Goal: Task Accomplishment & Management: Use online tool/utility

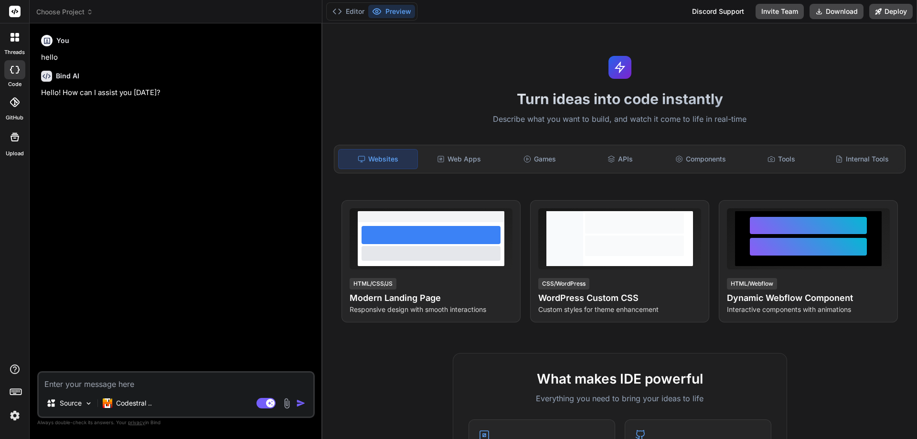
click at [76, 6] on header "Choose Project Created with Pixso." at bounding box center [176, 11] width 293 height 23
click at [74, 10] on span "Choose Project" at bounding box center [64, 12] width 57 height 10
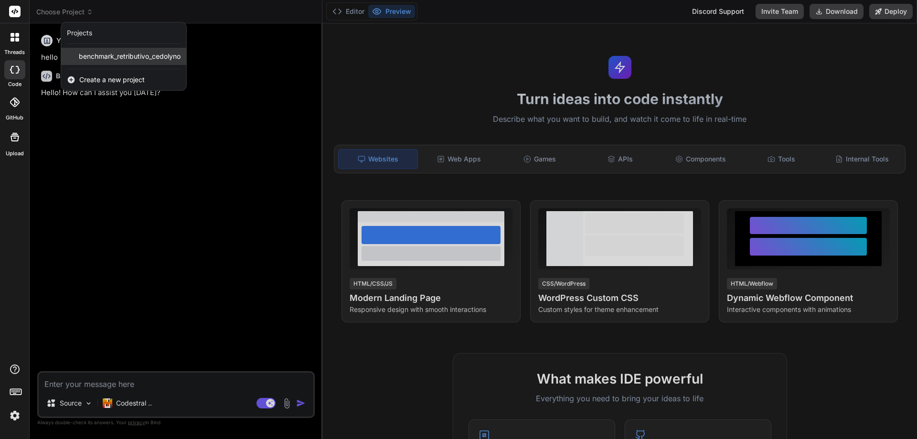
click at [87, 57] on span "benchmark_retributivo_cedolyno" at bounding box center [130, 57] width 102 height 10
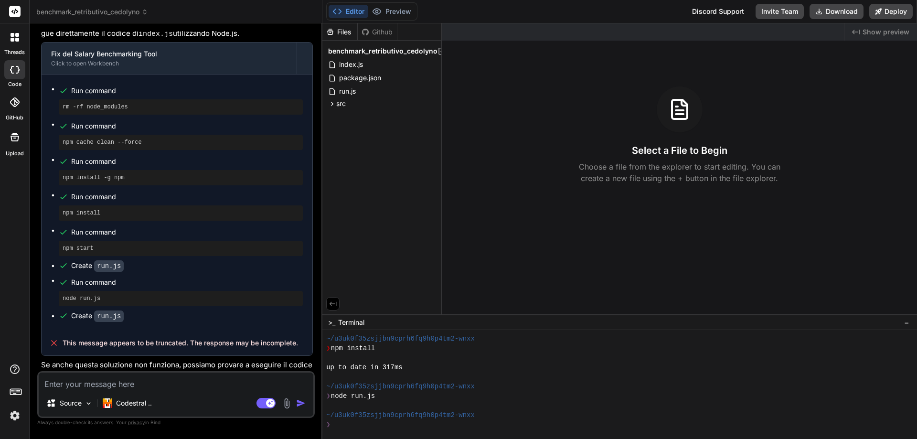
scroll to position [2941, 0]
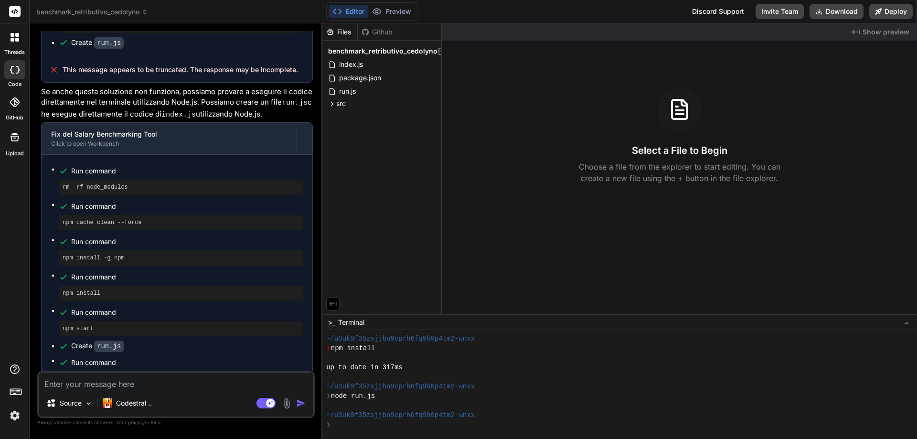
click at [80, 375] on pre "node run.js" at bounding box center [181, 379] width 236 height 8
click at [364, 62] on span "index.js" at bounding box center [351, 64] width 26 height 11
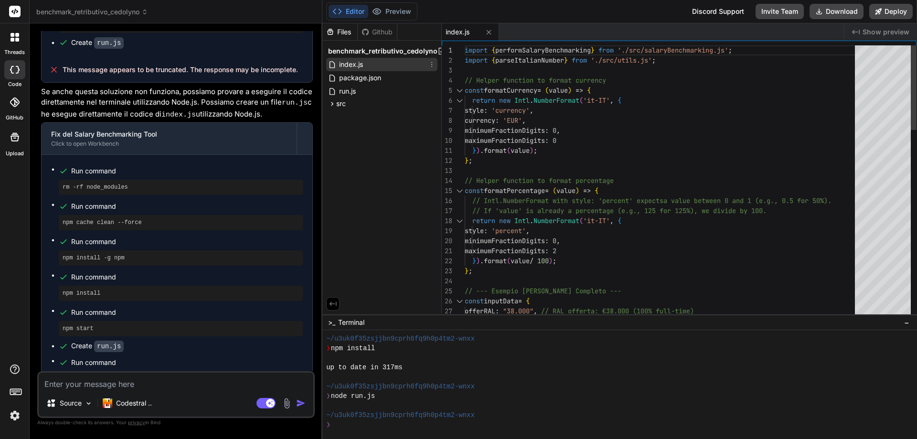
type textarea "x"
click at [362, 74] on span "package.json" at bounding box center [360, 77] width 44 height 11
type textarea ""author": "", "license": "ISC" }"
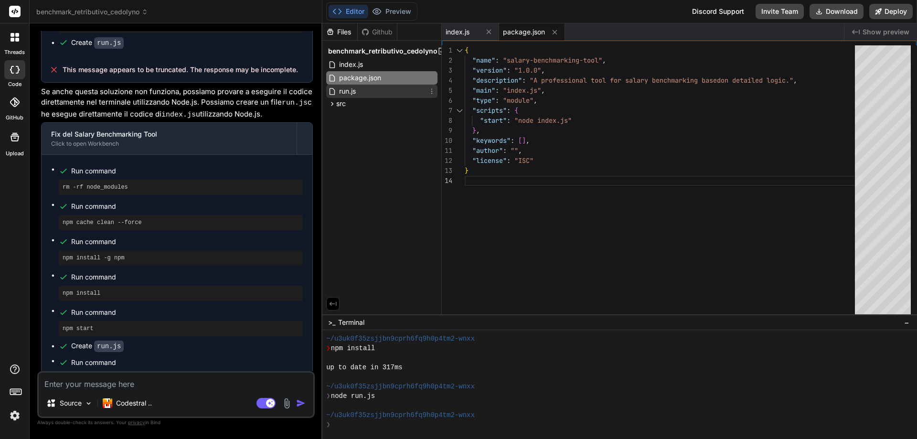
click at [345, 90] on span "run.js" at bounding box center [347, 91] width 19 height 11
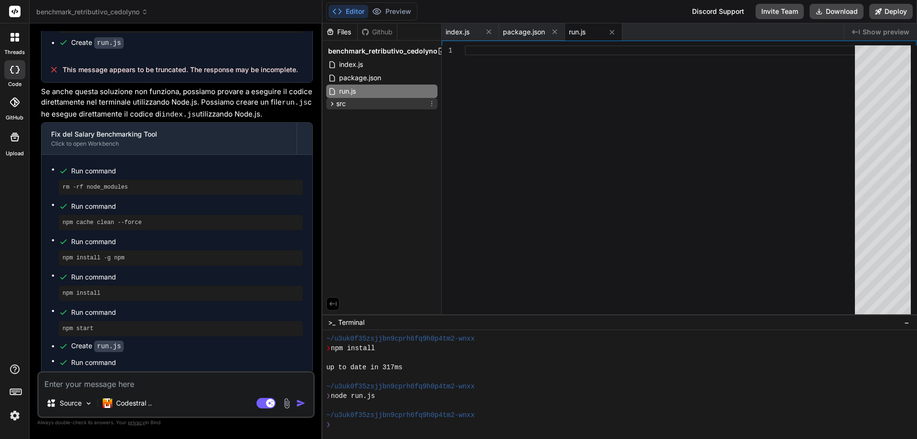
click at [341, 102] on span "src" at bounding box center [341, 104] width 10 height 10
click at [346, 115] on span "salaryBenchmarking.js" at bounding box center [382, 116] width 72 height 11
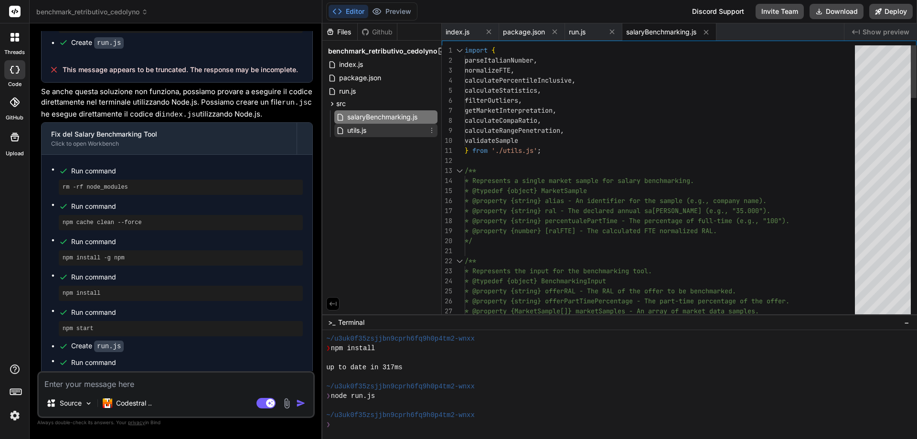
click at [348, 130] on span "utils.js" at bounding box center [356, 130] width 21 height 11
type textarea "sample.alias.trim() !== '' && ral > 0 && partTimePercentage > 0 && partTimePerc…"
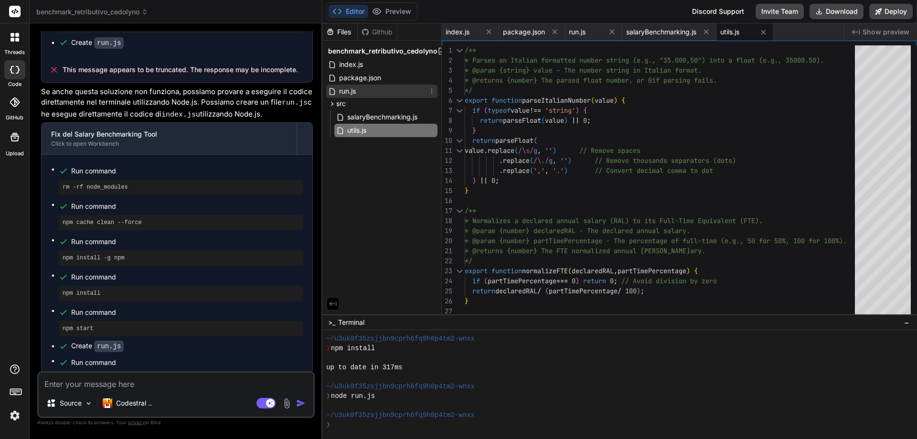
click at [355, 91] on span "run.js" at bounding box center [347, 91] width 19 height 11
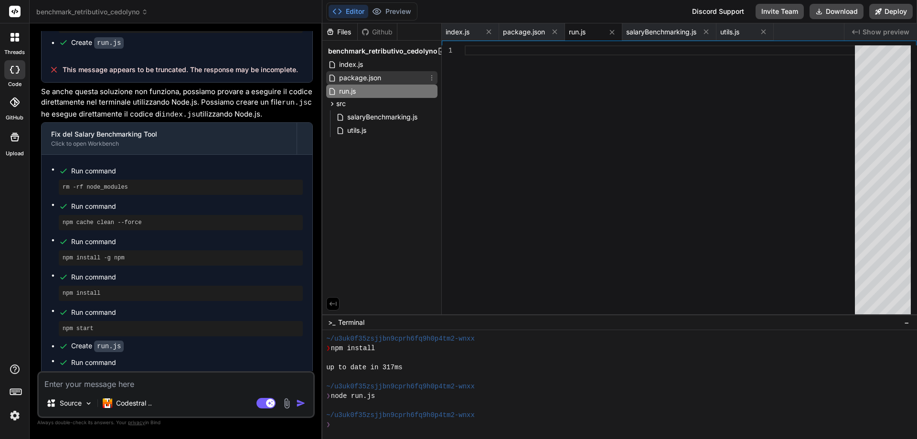
click at [355, 81] on span "package.json" at bounding box center [360, 77] width 44 height 11
type textarea ""author": "", "license": "ISC" }"
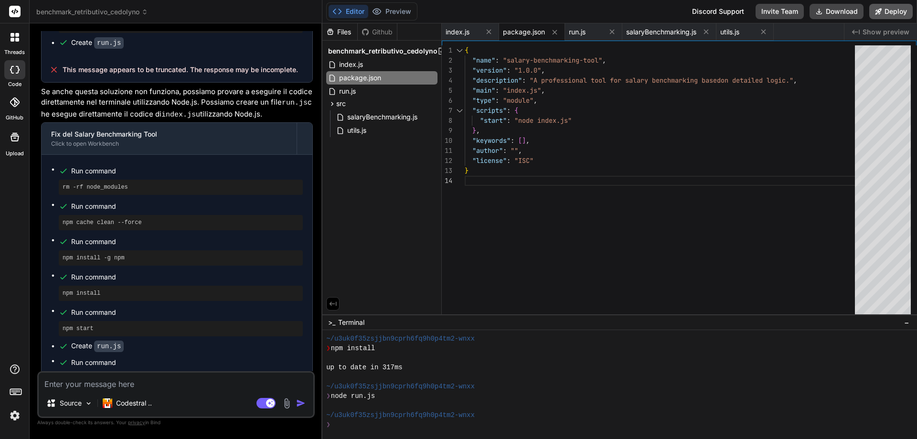
click at [888, 12] on button "Deploy" at bounding box center [890, 11] width 43 height 15
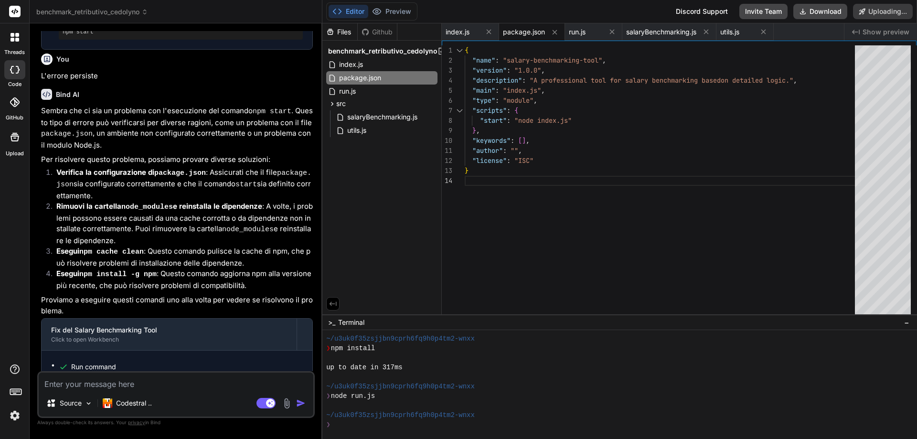
scroll to position [2037, 0]
click at [889, 32] on span "Show preview" at bounding box center [886, 32] width 47 height 10
click at [873, 11] on button "Re-deploy" at bounding box center [886, 11] width 54 height 15
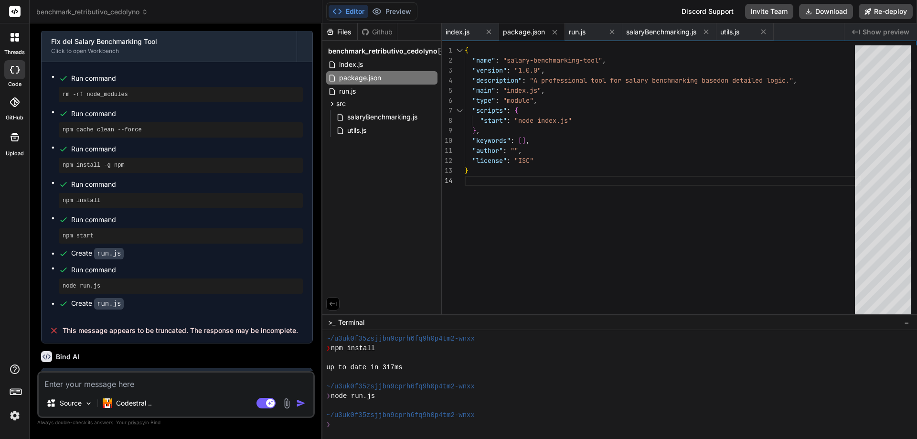
scroll to position [3081, 0]
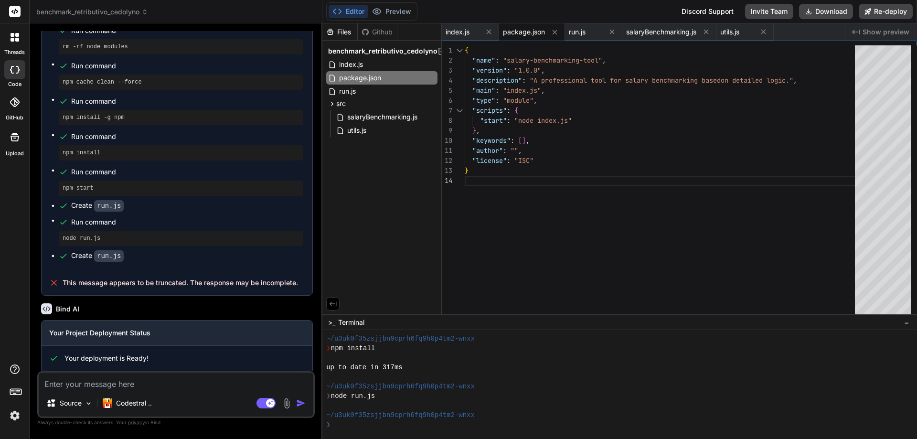
click at [120, 403] on link "Open your application" at bounding box center [97, 411] width 96 height 17
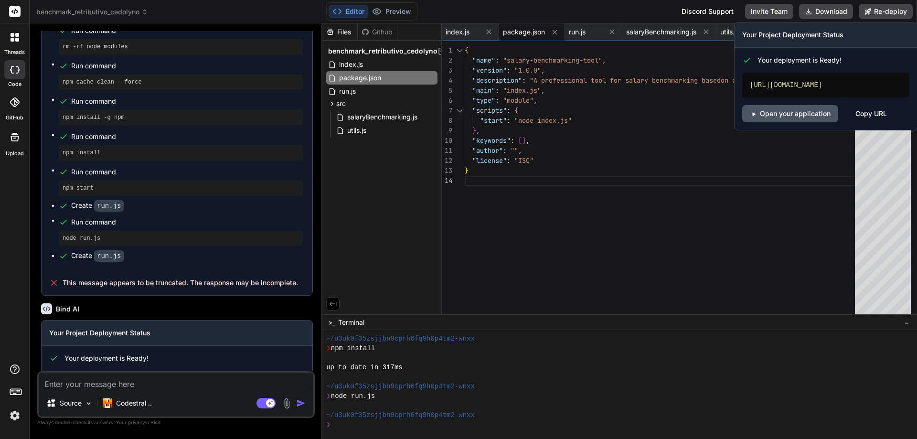
click at [788, 122] on link "Open your application" at bounding box center [790, 113] width 96 height 17
click at [801, 120] on link "Open your application" at bounding box center [790, 113] width 96 height 17
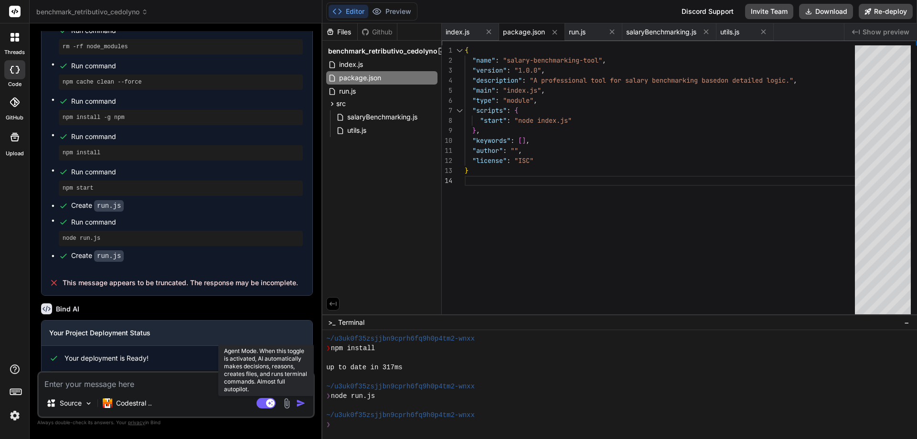
click at [267, 403] on rect at bounding box center [270, 403] width 9 height 9
type textarea "x"
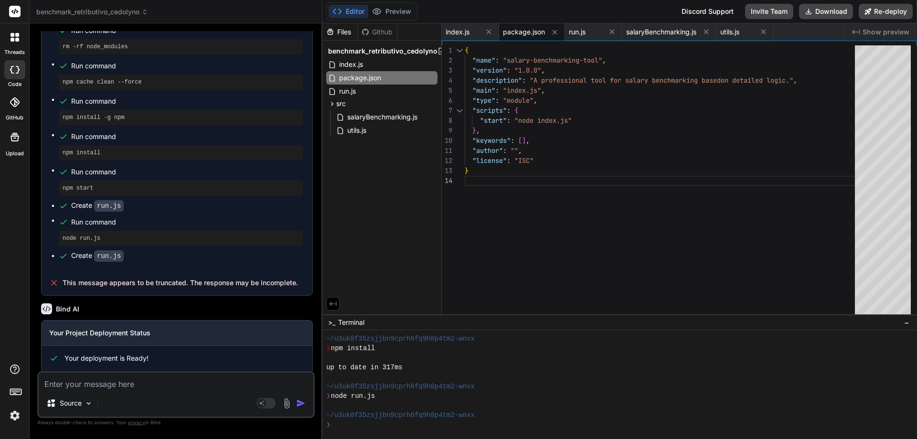
click at [149, 380] on textarea at bounding box center [176, 381] width 275 height 17
type textarea "n"
type textarea "x"
type textarea "no"
type textarea "x"
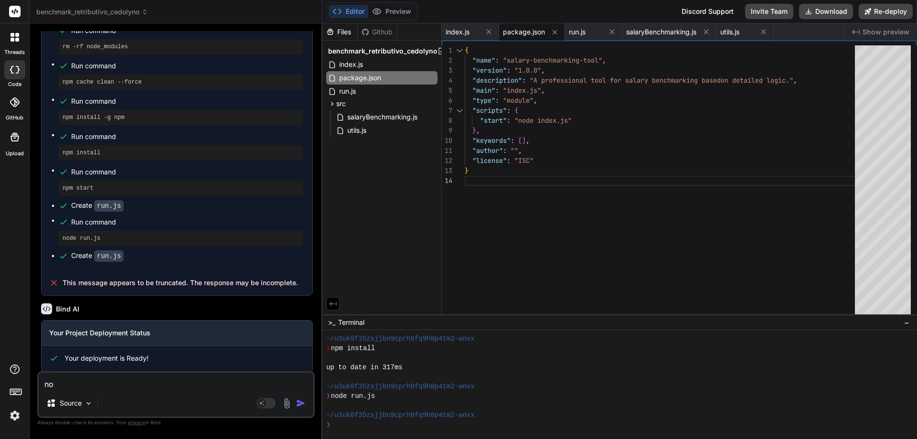
type textarea "non"
type textarea "x"
type textarea "non"
type textarea "x"
type textarea "non f"
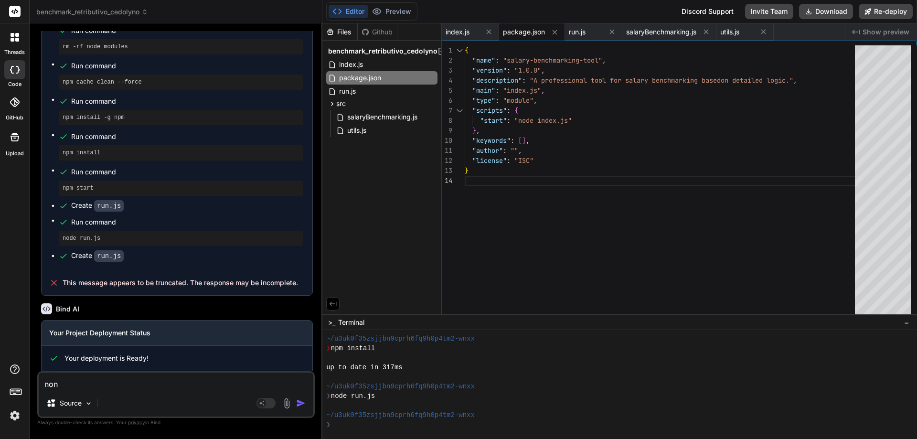
type textarea "x"
type textarea "non fu"
type textarea "x"
type textarea "non fun"
type textarea "x"
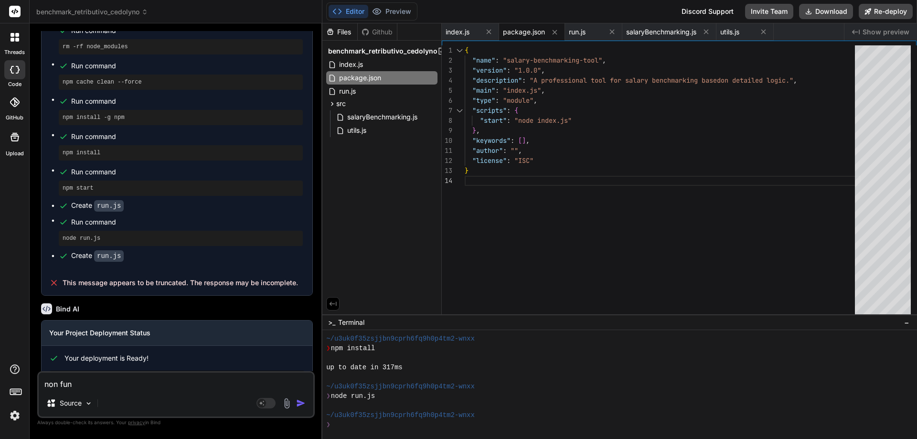
type textarea "non funz"
type textarea "x"
type textarea "non funzi"
type textarea "x"
type textarea "non funzio"
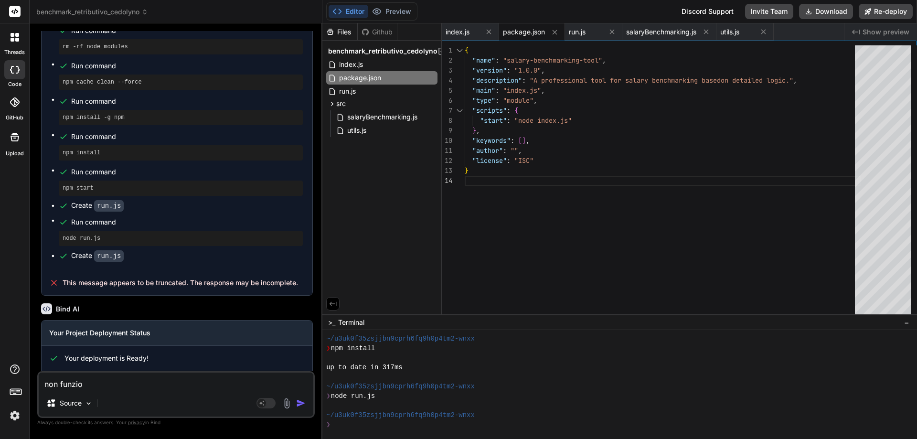
type textarea "x"
type textarea "non funzion"
type textarea "x"
type textarea "non funziona"
type textarea "x"
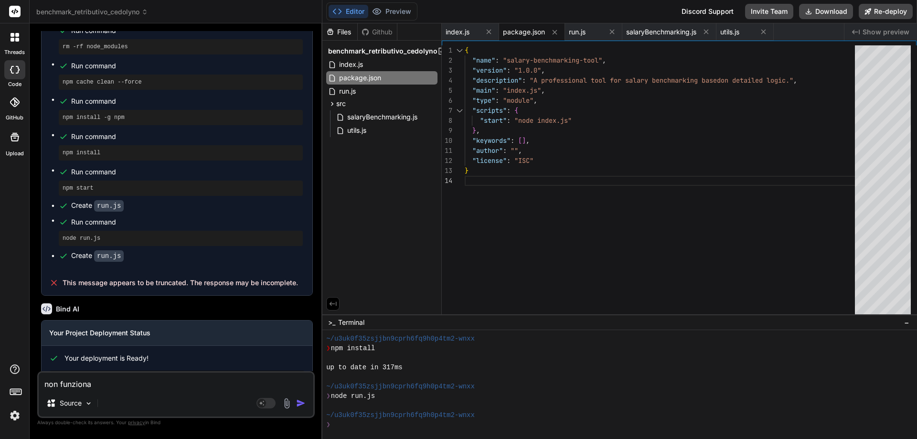
type textarea "non funziona"
type textarea "x"
type textarea "non funziona"
type textarea "x"
type textarea "non funziona."
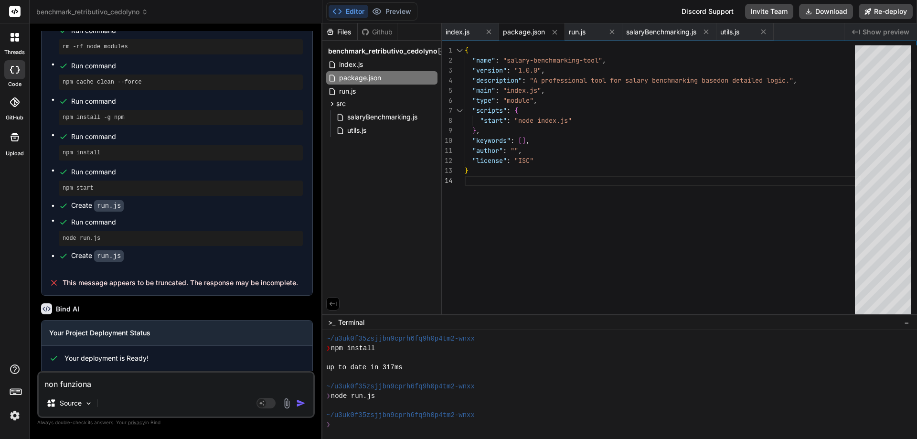
type textarea "x"
type textarea "non funziona."
type textarea "x"
type textarea "non funziona. L"
type textarea "x"
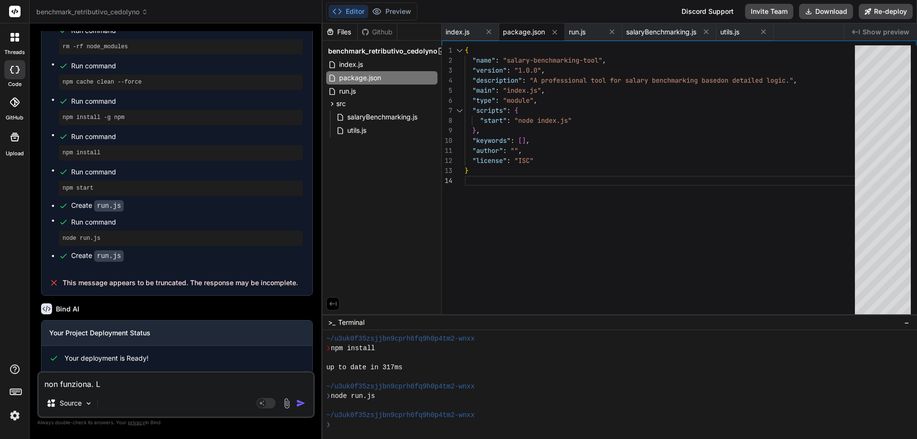
type textarea "non funziona. L'"
type textarea "x"
type textarea "non funziona. L'a"
type textarea "x"
type textarea "non funziona. L'an"
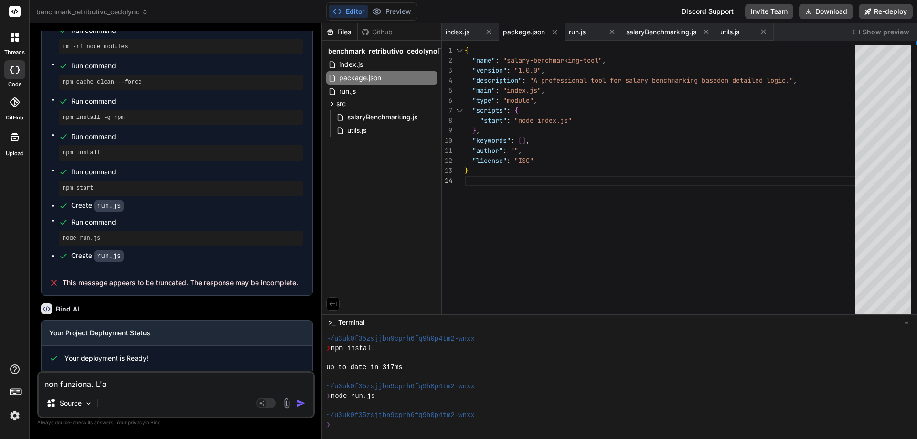
type textarea "x"
type textarea "non funziona. L'ant"
type textarea "x"
type textarea "non funziona. L'ante"
type textarea "x"
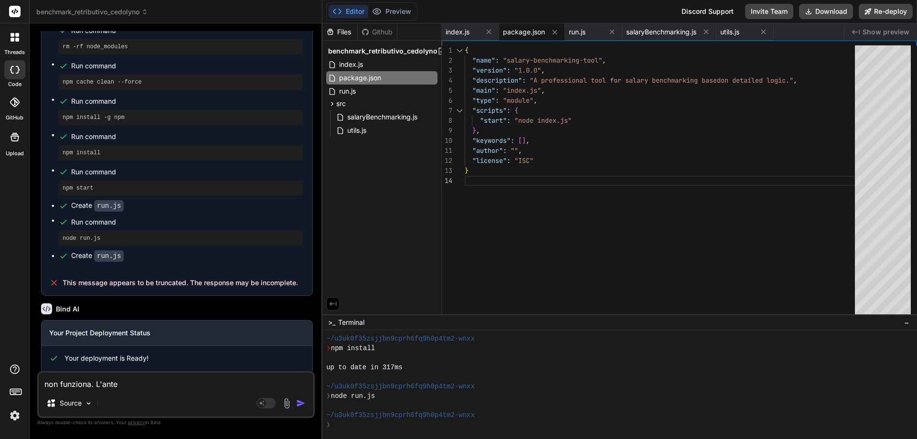
type textarea "non funziona. L'antep"
type textarea "x"
type textarea "non funziona. L'antepr"
type textarea "x"
type textarea "non funziona. L'antepri"
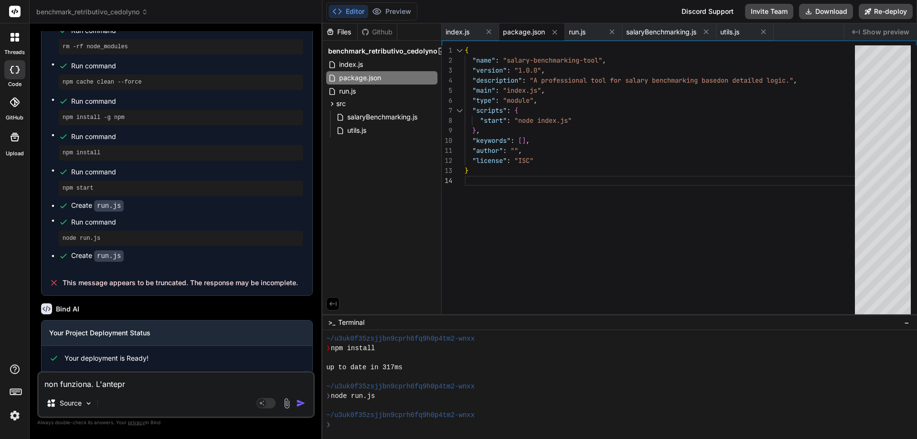
type textarea "x"
type textarea "non funziona. L'anteprim"
type textarea "x"
type textarea "non funziona. L'anteprima"
type textarea "x"
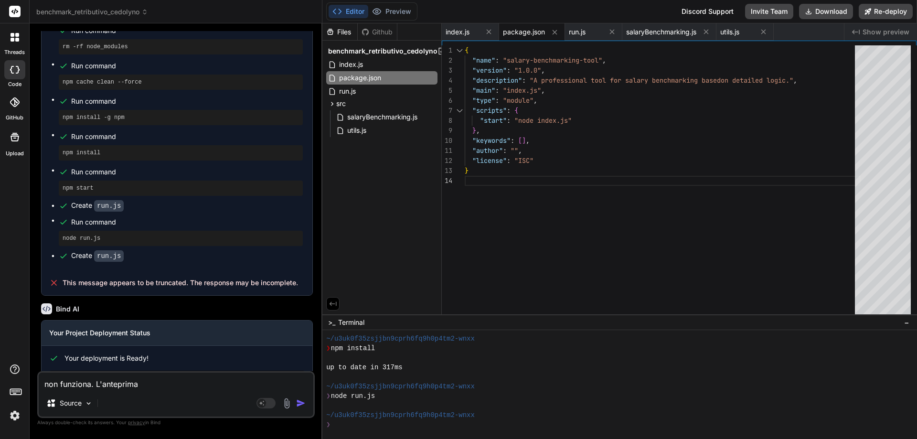
type textarea "non funziona. L'anteprima"
type textarea "x"
type textarea "non funziona. L'anteprima n"
type textarea "x"
type textarea "non funziona. L'anteprima no"
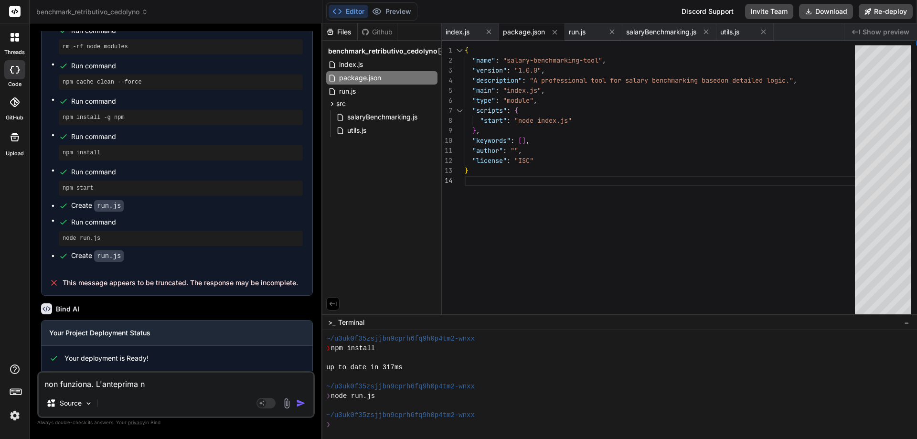
type textarea "x"
type textarea "non funziona. L'anteprima non"
type textarea "x"
type textarea "non funziona. L'anteprima non"
type textarea "x"
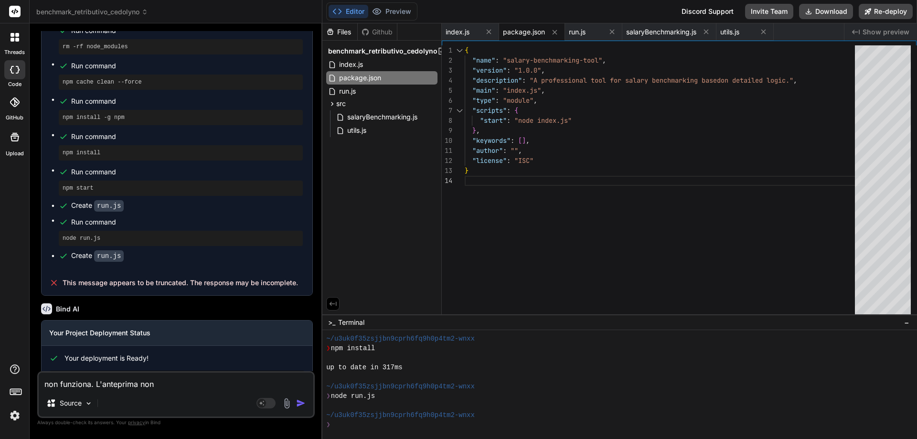
type textarea "non funziona. L'anteprima non è"
type textarea "x"
type textarea "non funziona. L'anteprima non è"
type textarea "x"
type textarea "non funziona. L'anteprima non è d"
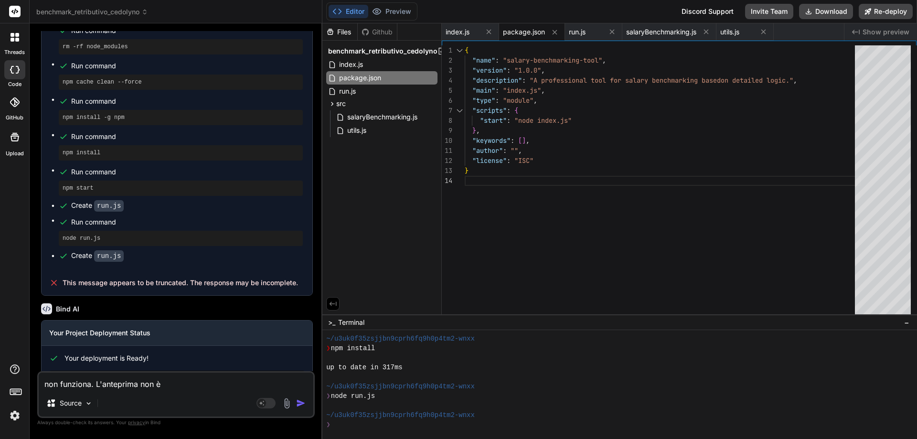
type textarea "x"
type textarea "non funziona. L'anteprima non è di"
type textarea "x"
type textarea "non funziona. L'anteprima non è dis"
type textarea "x"
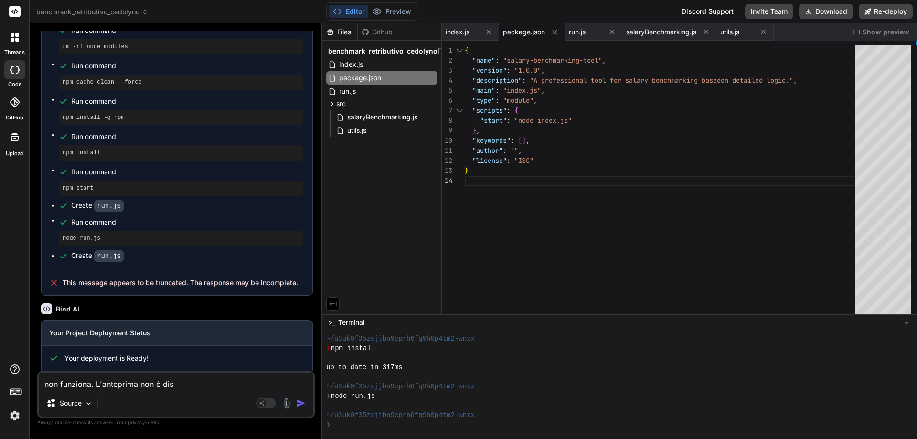
type textarea "non funziona. L'anteprima non è disp"
type textarea "x"
type textarea "non funziona. L'anteprima non è dispo"
type textarea "x"
type textarea "non funziona. L'anteprima non è dispon"
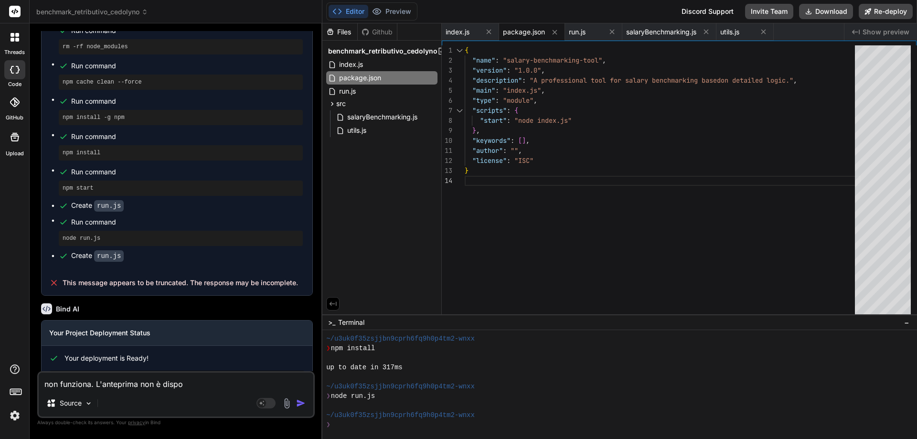
type textarea "x"
type textarea "non funziona. L'anteprima non è disponi"
type textarea "x"
type textarea "non funziona. L'anteprima non è disponib"
type textarea "x"
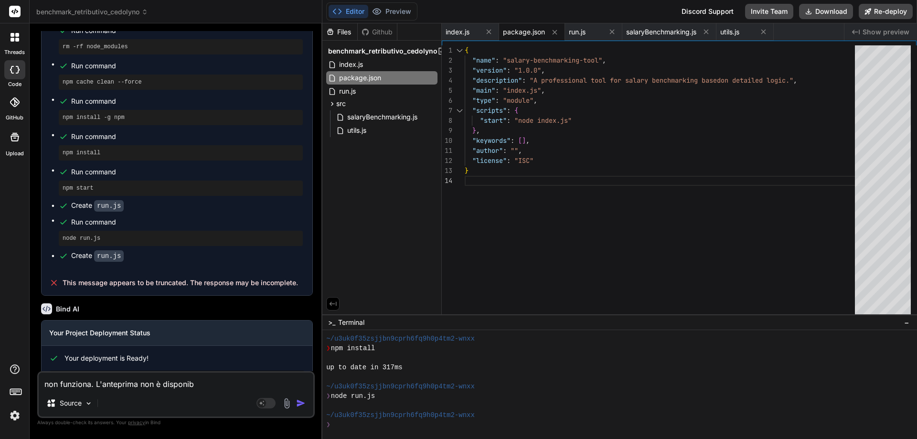
type textarea "non funziona. L'anteprima non è disponibi"
type textarea "x"
type textarea "non funziona. L'anteprima non è disponibil"
type textarea "x"
type textarea "non funziona. L'anteprima non è disponibile"
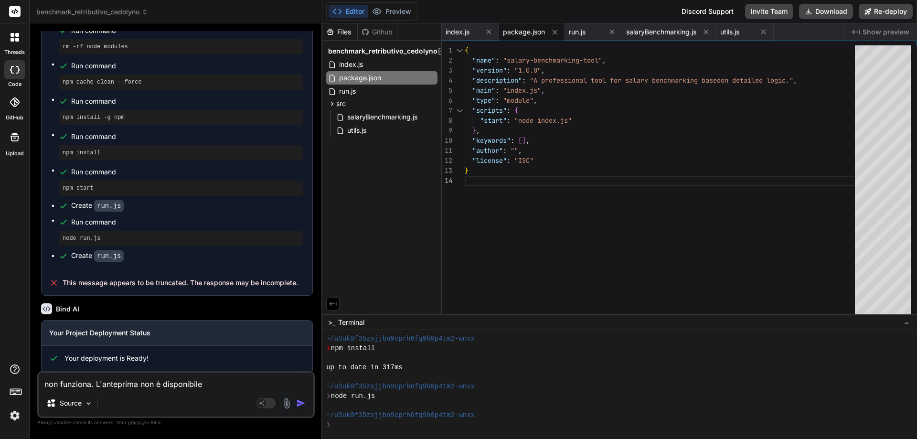
type textarea "x"
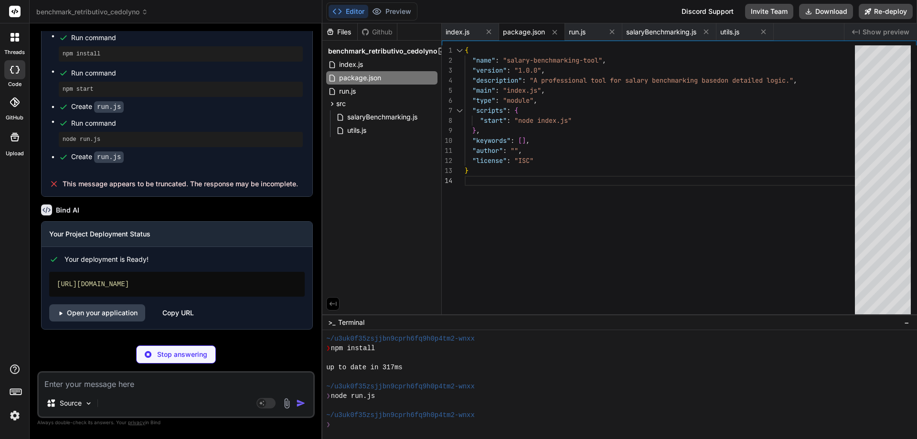
type textarea "x"
type textarea "console.log("--- Dettaglio Campioni di Mercato (FTE Normalizzati) ---"); report…"
type textarea "x"
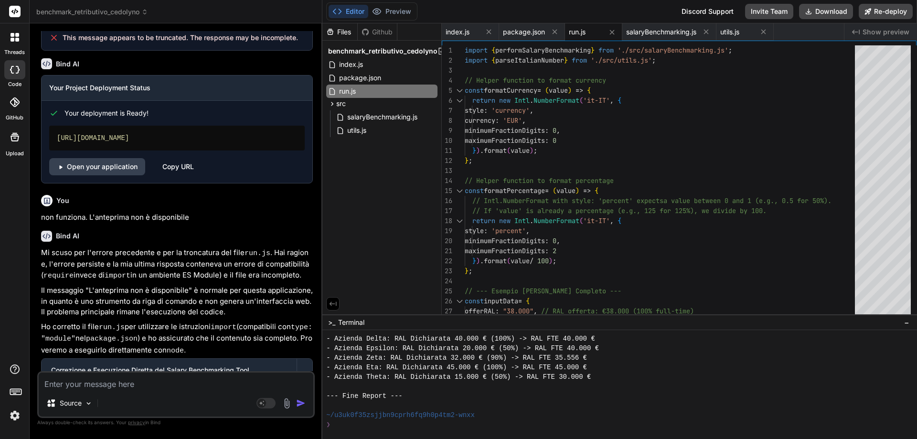
scroll to position [3368, 0]
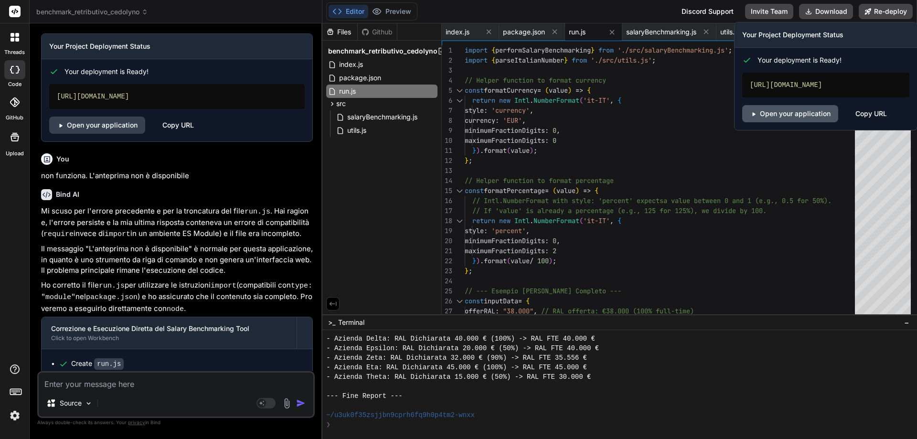
click at [779, 122] on link "Open your application" at bounding box center [790, 113] width 96 height 17
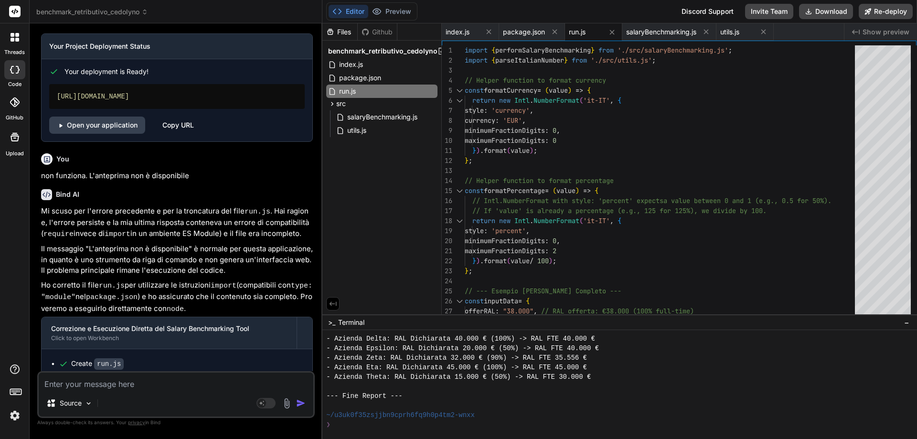
click at [346, 8] on button "Editor" at bounding box center [349, 11] width 40 height 13
type textarea "import { performSalaryBenchmarking } from './src/salaryBenchmarking.js'; import…"
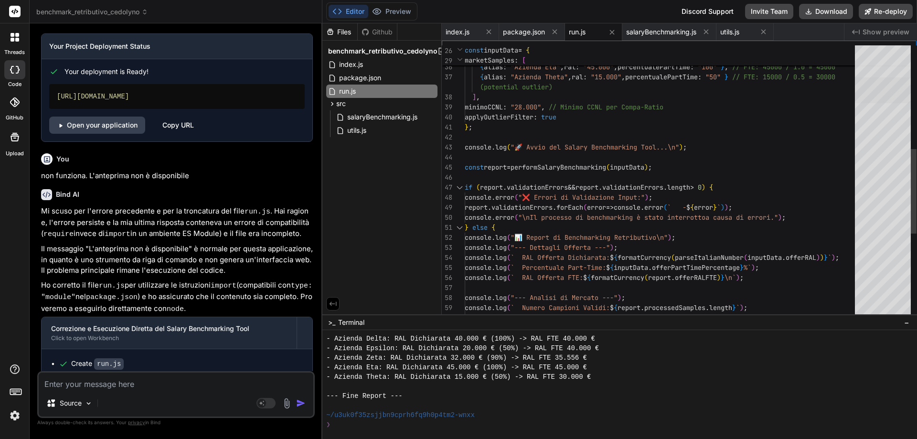
click at [893, 102] on div at bounding box center [883, 90] width 56 height 26
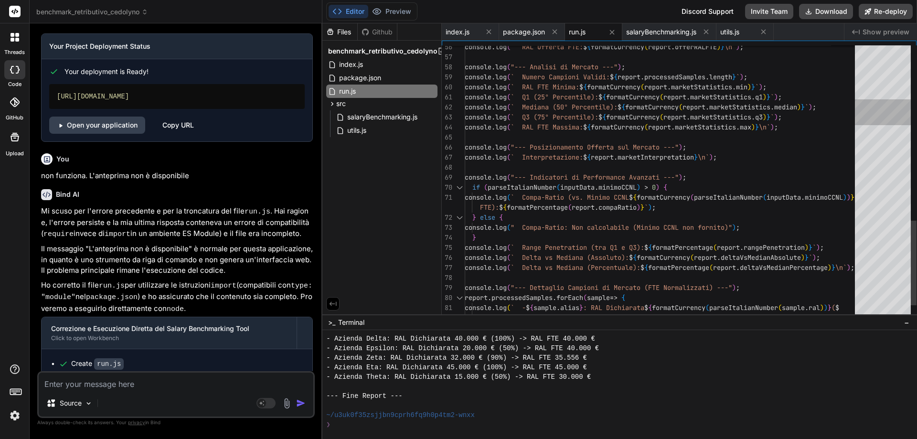
click at [884, 113] on div at bounding box center [883, 182] width 56 height 274
click at [875, 118] on div at bounding box center [883, 112] width 56 height 26
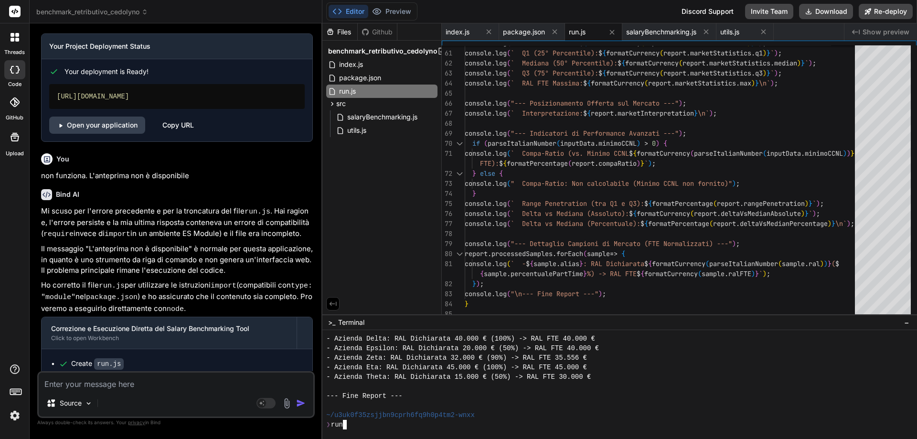
scroll to position [554, 0]
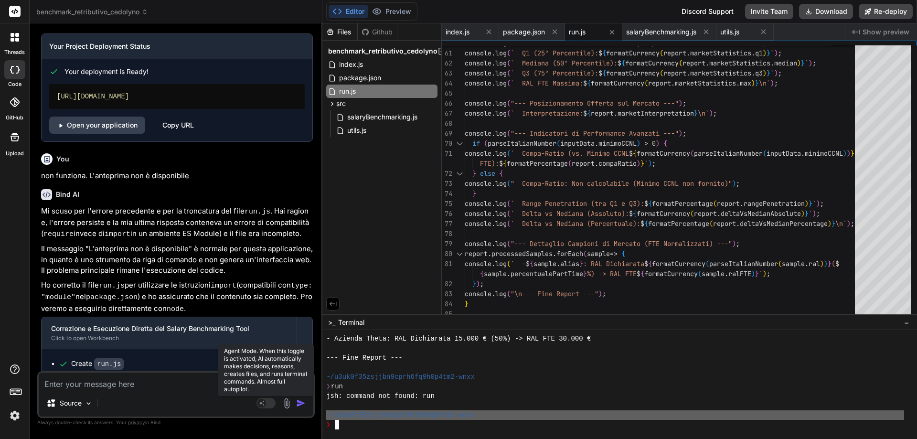
click at [264, 403] on rect at bounding box center [261, 403] width 9 height 9
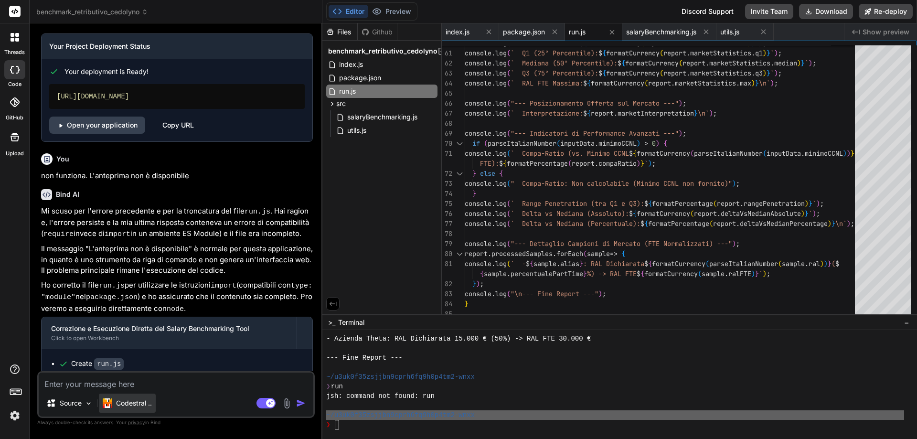
click at [146, 407] on p "Codestral .." at bounding box center [134, 403] width 36 height 10
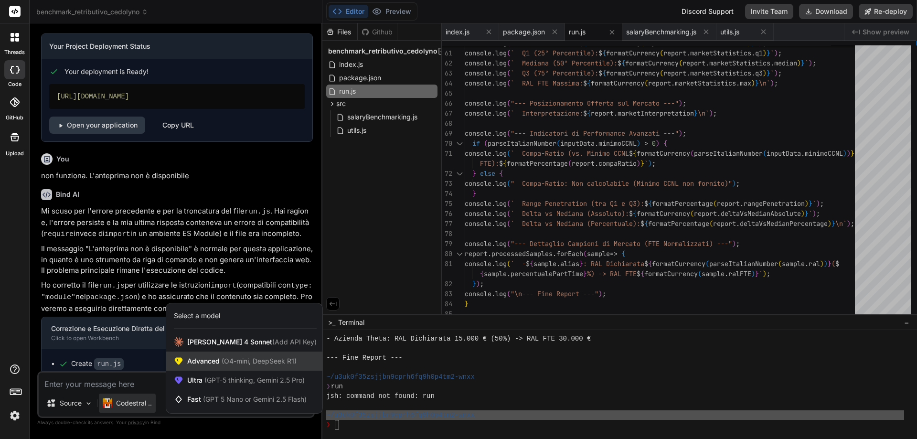
click at [208, 364] on span "Advanced (O4-mini, DeepSeek R1)" at bounding box center [241, 361] width 109 height 10
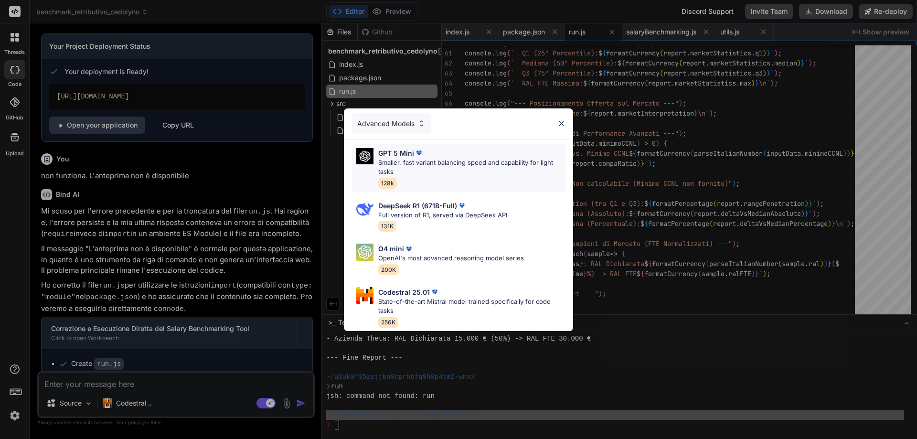
click at [406, 158] on p "Smaller, fast variant balancing speed and capability for light tasks" at bounding box center [471, 167] width 187 height 19
type textarea "x"
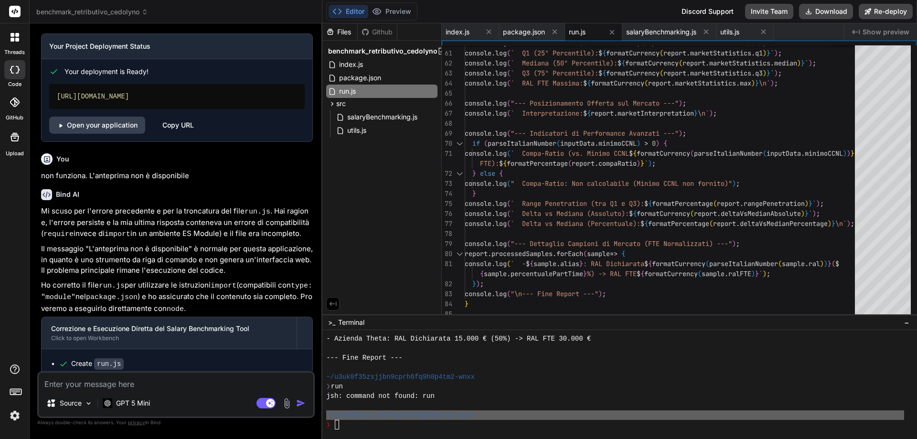
click at [121, 384] on textarea at bounding box center [176, 381] width 275 height 17
type textarea "N"
type textarea "x"
type textarea "Nu"
type textarea "x"
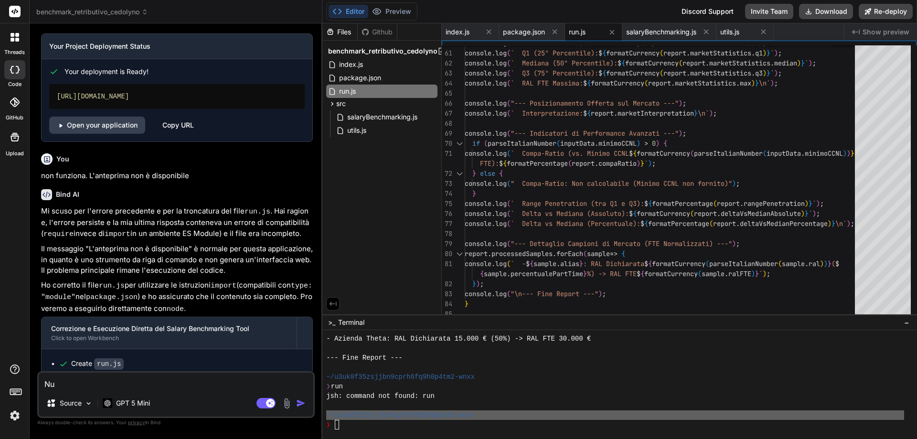
type textarea "Nul"
type textarea "x"
type textarea "Null"
type textarea "x"
type textarea "Nulla"
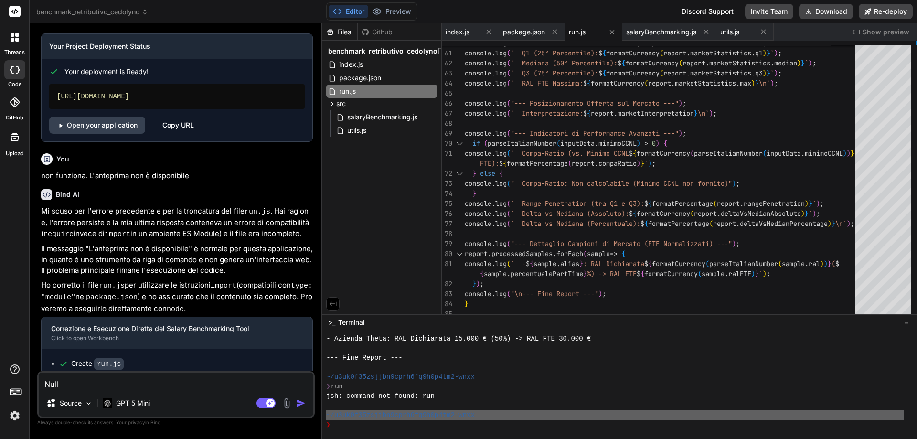
type textarea "x"
type textarea "Nulla."
type textarea "x"
type textarea "Nulla."
type textarea "x"
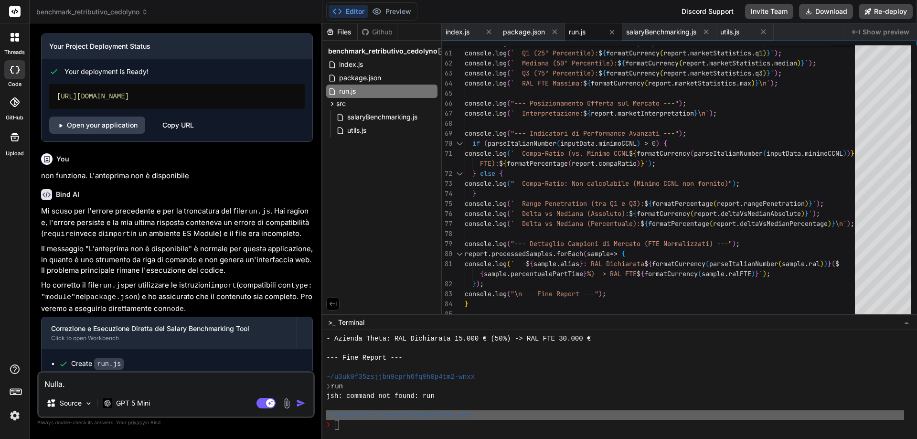
type textarea "Nulla. I"
type textarea "x"
type textarea "Nulla. Il"
type textarea "x"
type textarea "Nulla. Il"
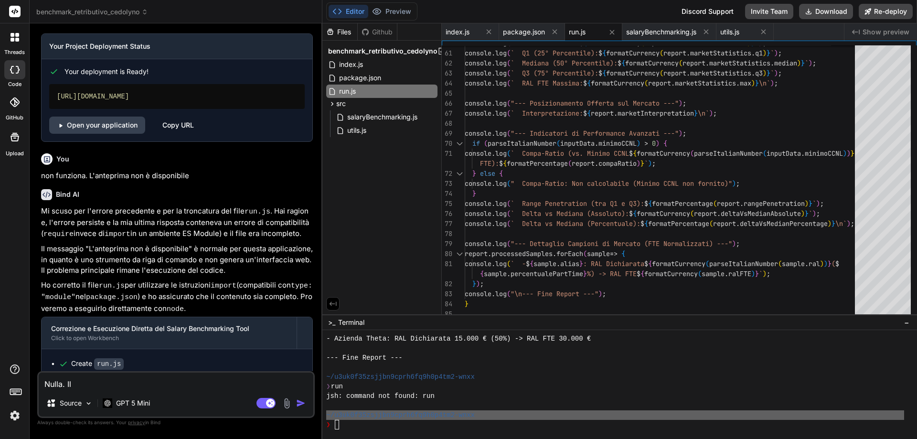
type textarea "x"
type textarea "Nulla. Il s"
type textarea "x"
type textarea "Nulla. Il so"
type textarea "x"
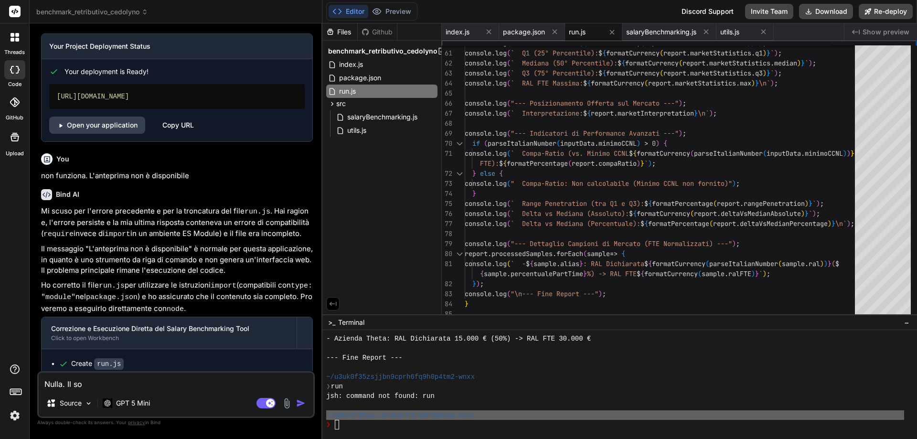
type textarea "Nulla. Il sof"
type textarea "x"
type textarea "Nulla. Il soft"
type textarea "x"
type textarea "Nulla. Il softw"
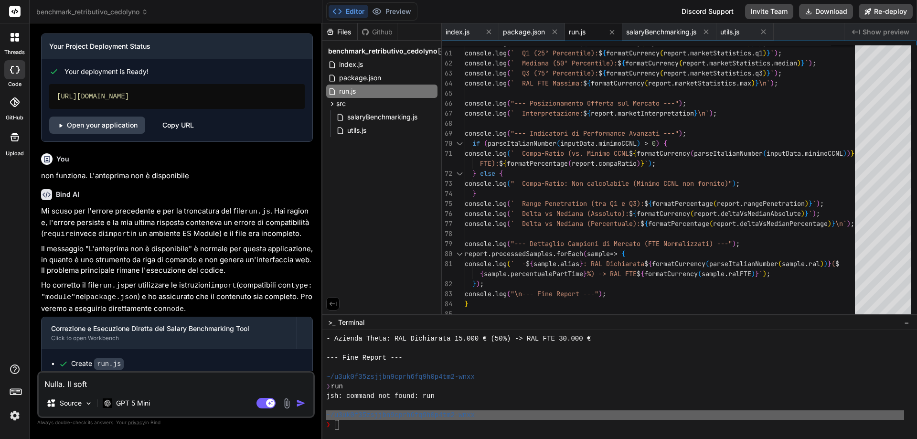
type textarea "x"
type textarea "Nulla. Il softwa"
type textarea "x"
type textarea "Nulla. Il softwar"
type textarea "x"
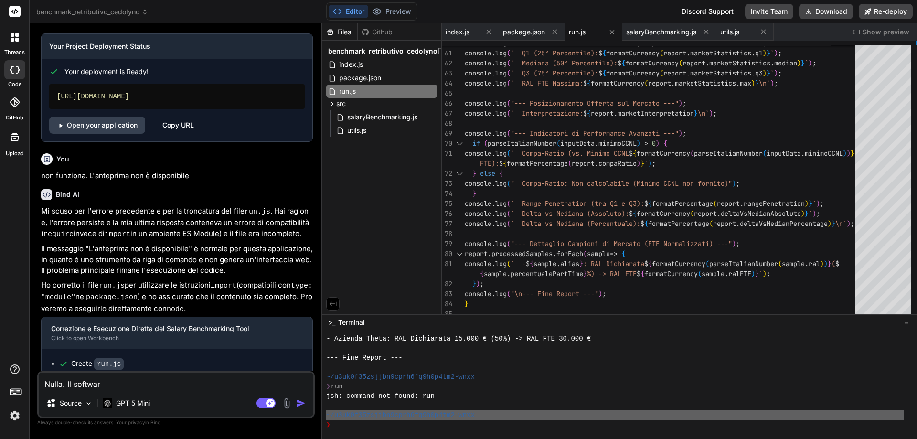
type textarea "Nulla. Il software"
type textarea "x"
type textarea "Nulla. Il software"
type textarea "x"
type textarea "Nulla. Il software n"
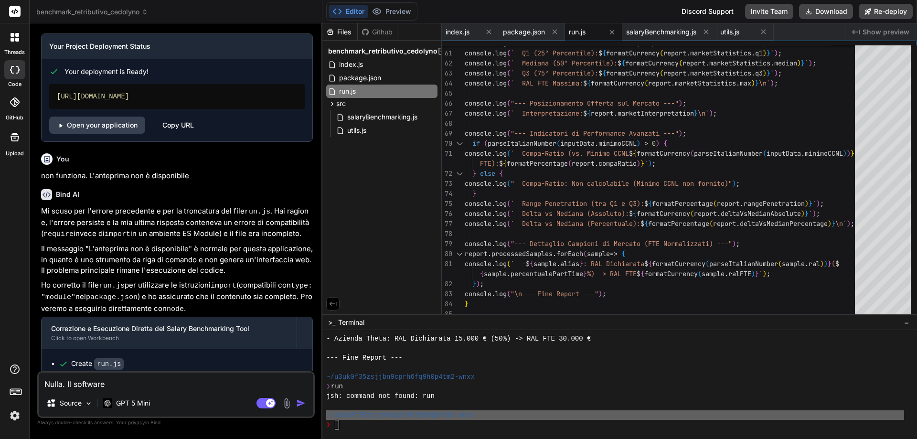
type textarea "x"
type textarea "Nulla. Il software no"
type textarea "x"
type textarea "Nulla. Il software non"
type textarea "x"
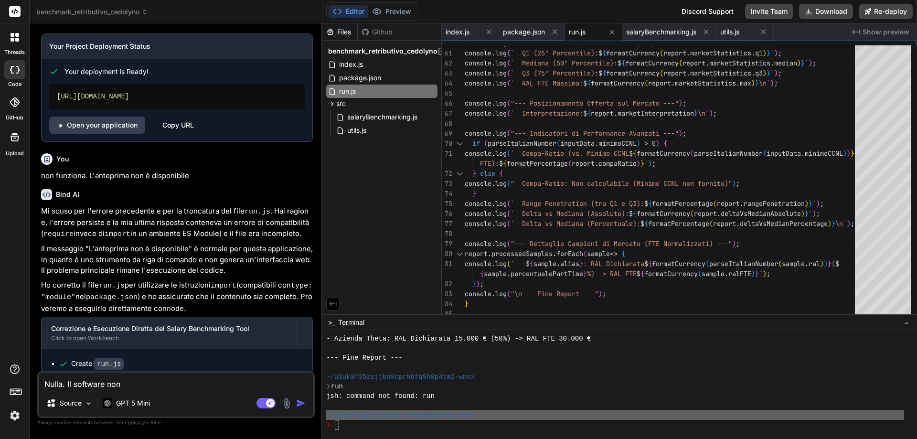
type textarea "Nulla. Il software non"
type textarea "x"
type textarea "Nulla. Il software non f"
type textarea "x"
type textarea "Nulla. Il software non fu"
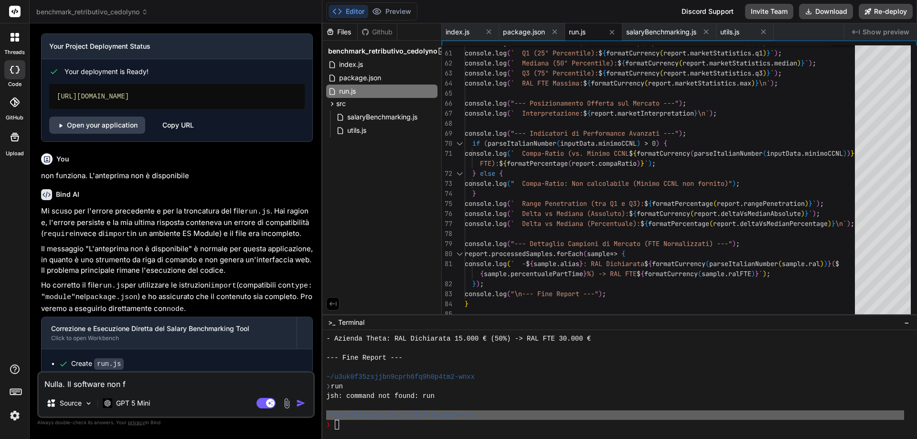
type textarea "x"
type textarea "Nulla. Il software non fun"
type textarea "x"
type textarea "Nulla. Il software non funz"
type textarea "x"
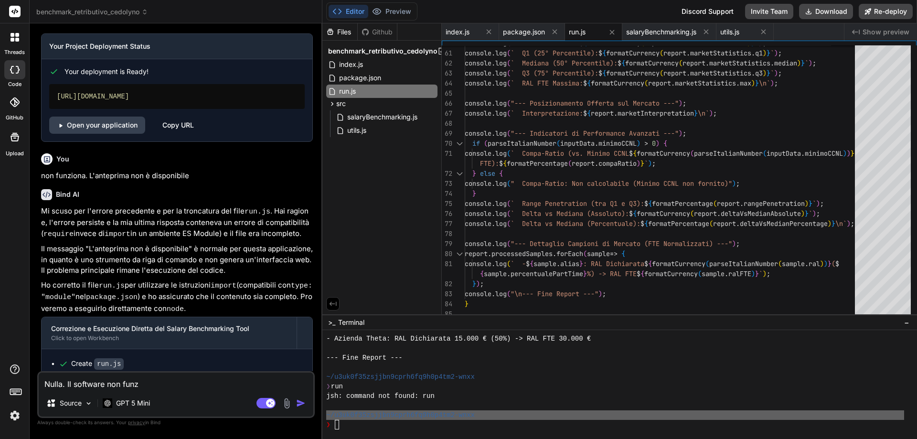
type textarea "Nulla. Il software non funzi"
type textarea "x"
type textarea "Nulla. Il software non funzio"
type textarea "x"
type textarea "Nulla. Il software non funzion"
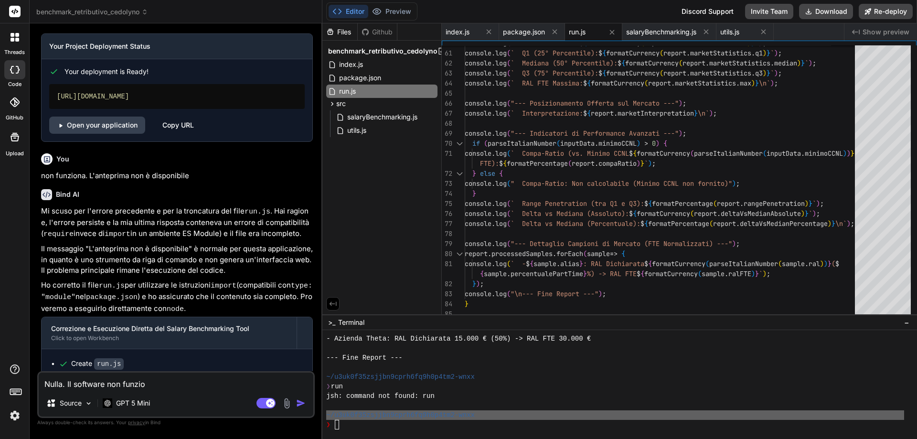
type textarea "x"
type textarea "Nulla. Il software non funziona"
type textarea "x"
type textarea "Nulla. Il software non funziona"
click at [299, 403] on img "button" at bounding box center [301, 403] width 10 height 10
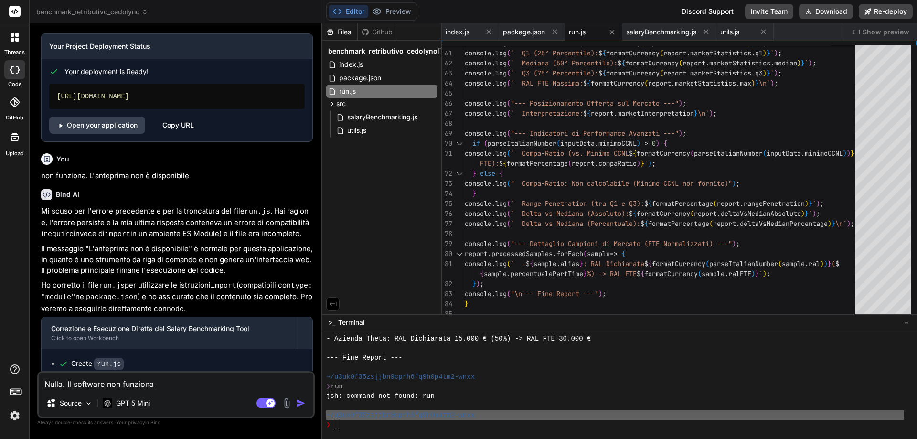
scroll to position [3467, 0]
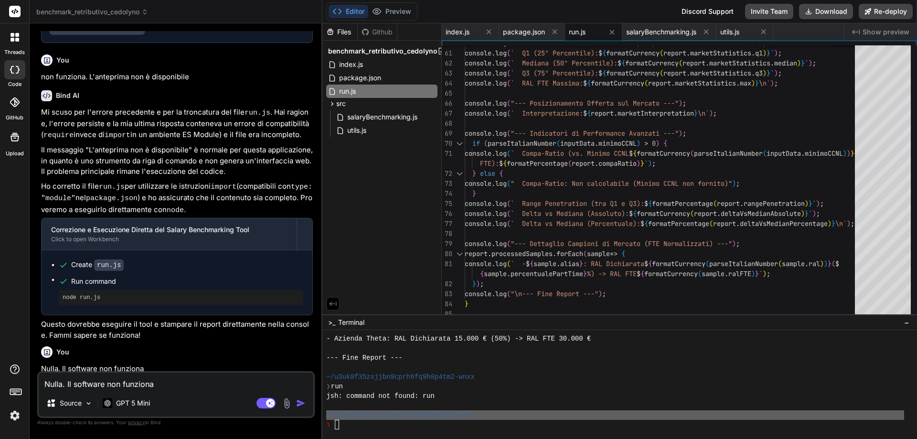
type textarea "x"
